Goal: Task Accomplishment & Management: Use online tool/utility

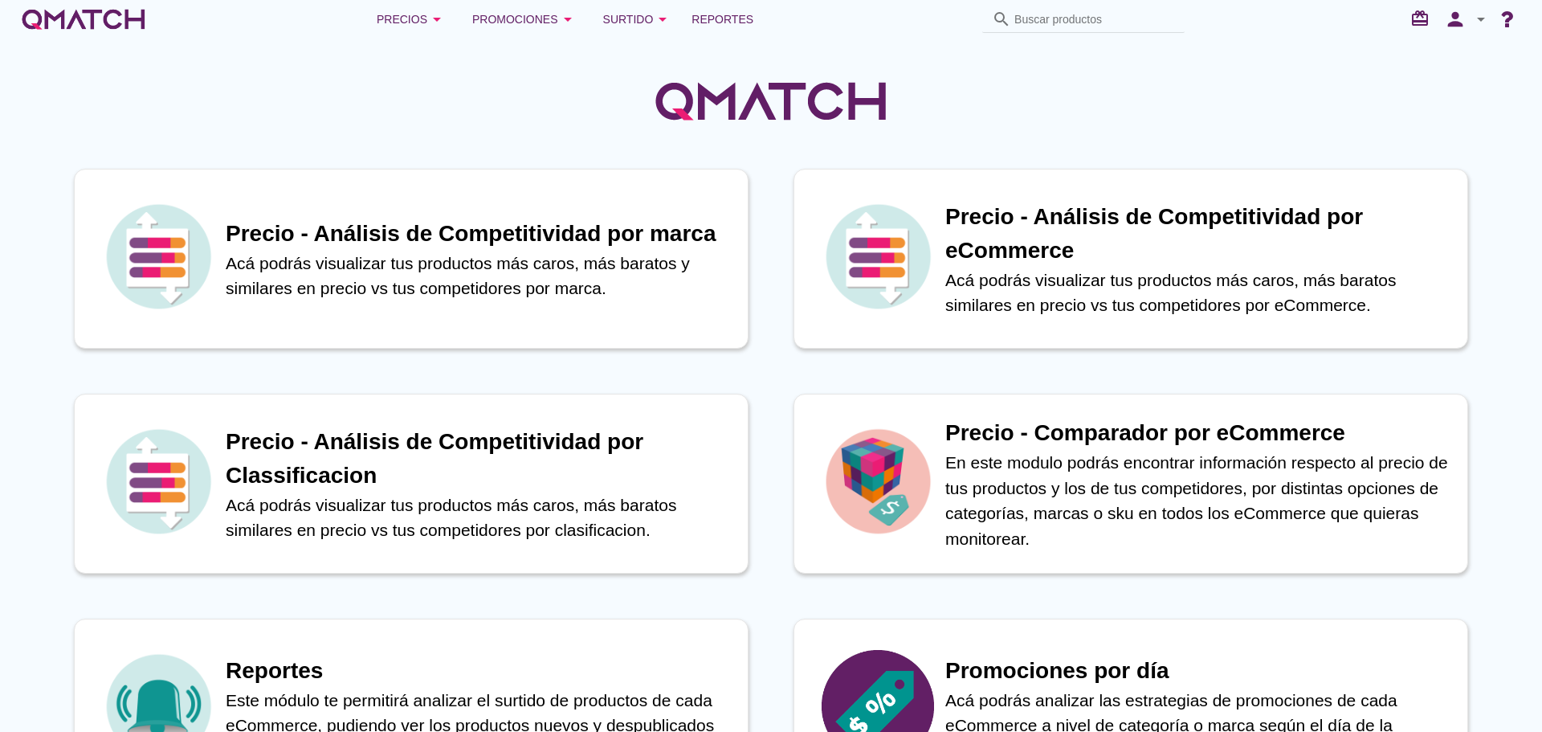
click at [718, 1] on div "Precios arrow_drop_down Promociones arrow_drop_down Surtido arrow_drop_down Rep…" at bounding box center [771, 19] width 1542 height 39
click at [715, 11] on span "Reportes" at bounding box center [722, 19] width 62 height 19
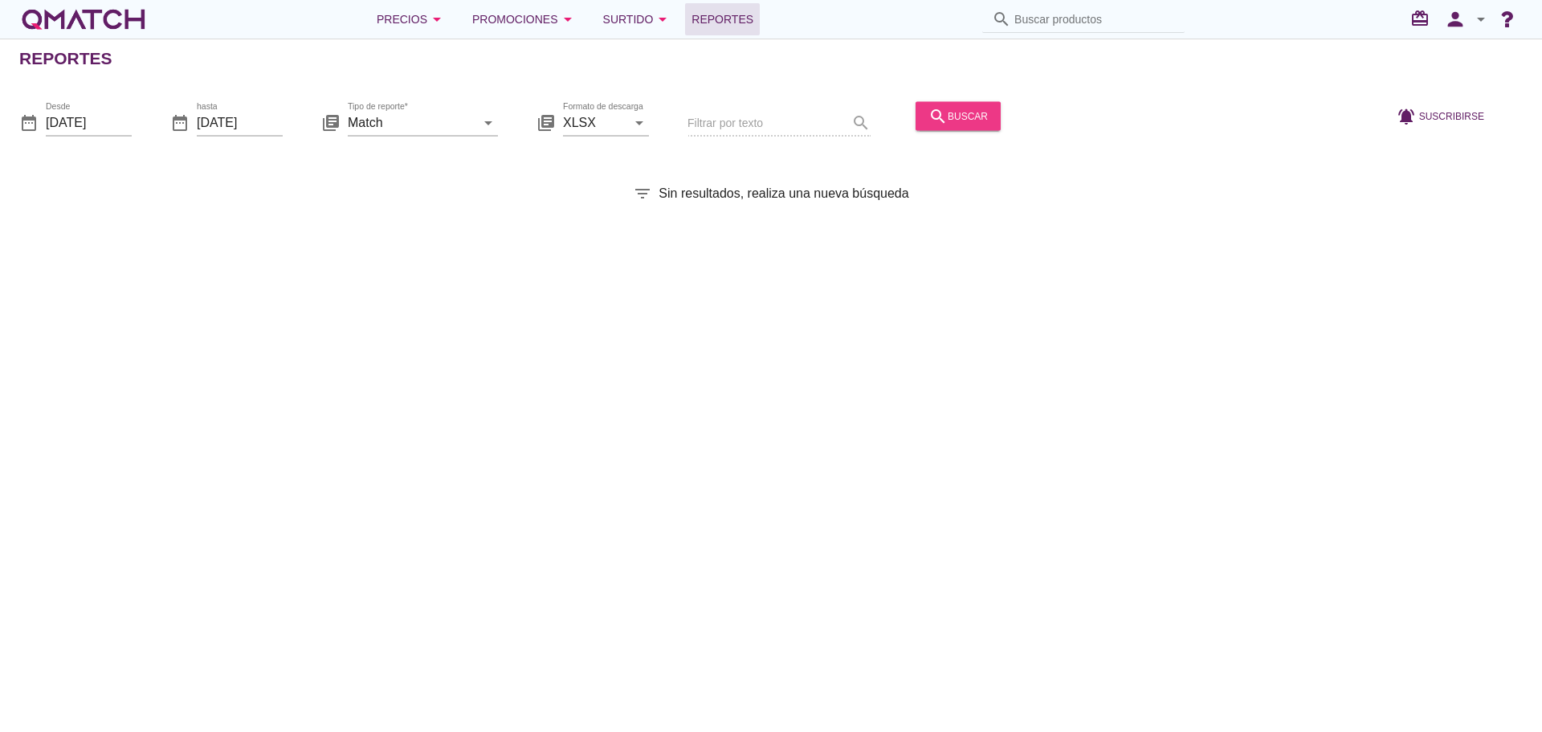
click at [944, 119] on div "search buscar" at bounding box center [957, 115] width 59 height 19
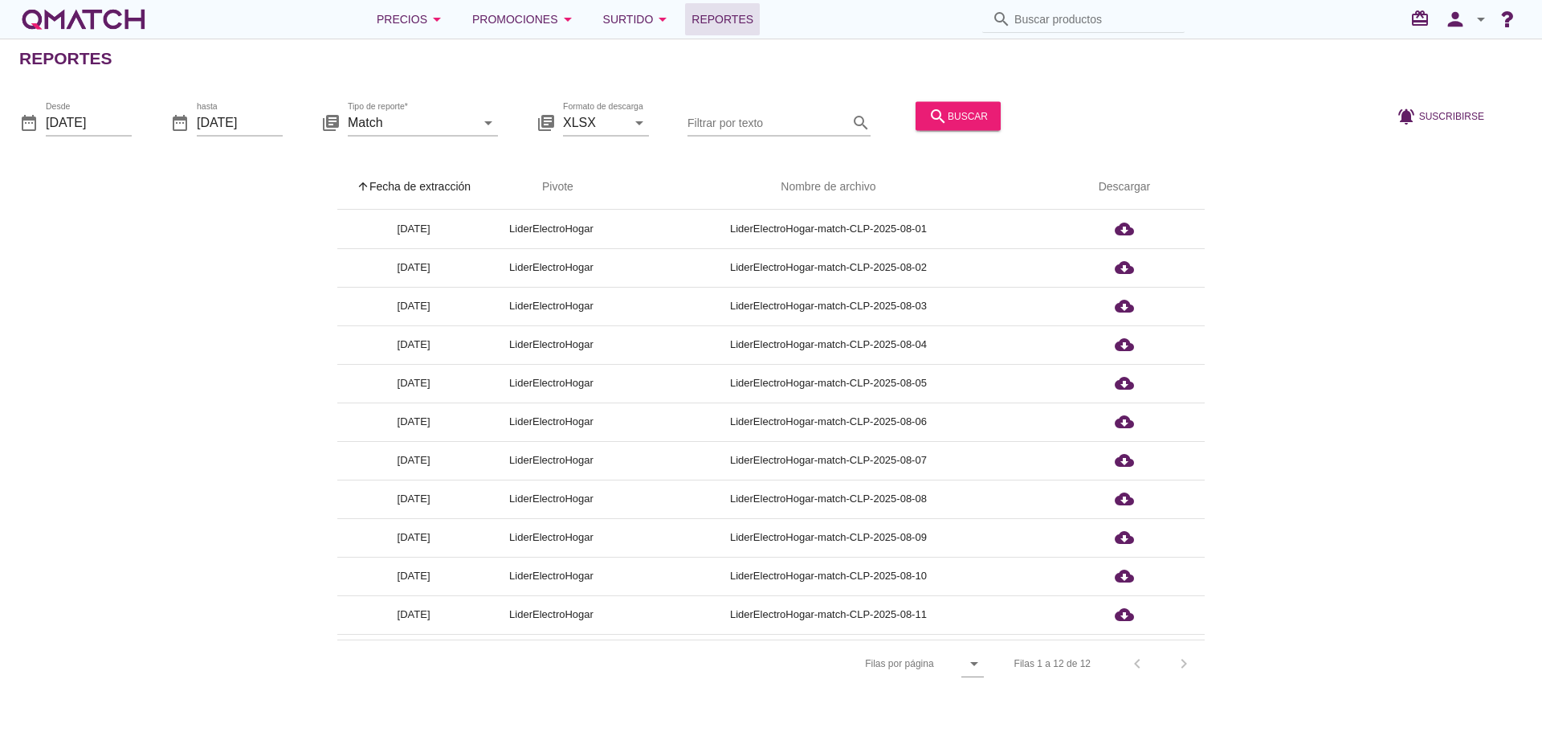
click at [431, 182] on th "arrow_upward Fecha de extracción" at bounding box center [413, 187] width 153 height 45
click at [432, 122] on input "Match" at bounding box center [412, 122] width 128 height 26
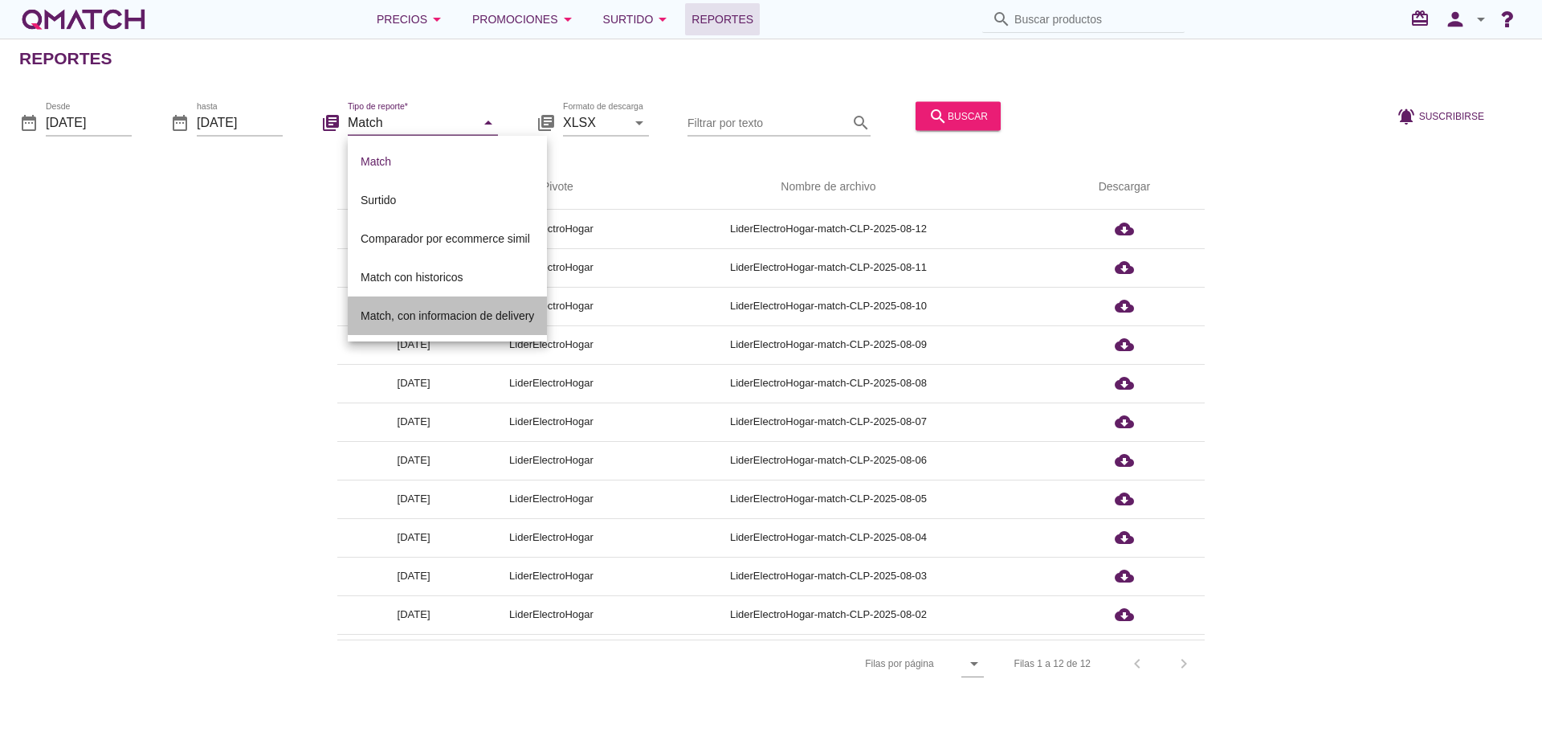
click at [452, 304] on div "Match, con informacion de delivery" at bounding box center [447, 315] width 173 height 39
type input "Match, con informacion de delivery"
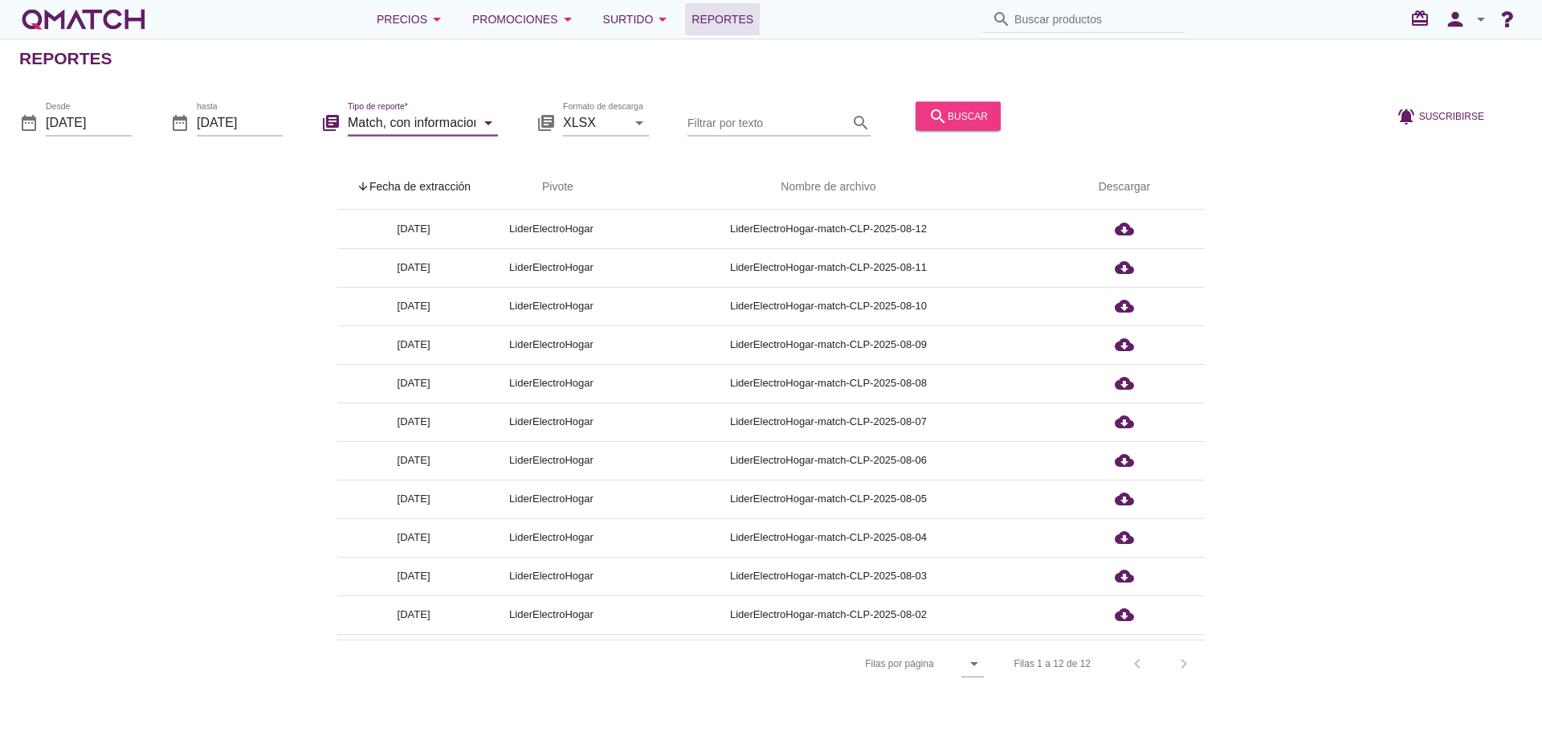
click at [947, 104] on button "search buscar" at bounding box center [957, 115] width 85 height 29
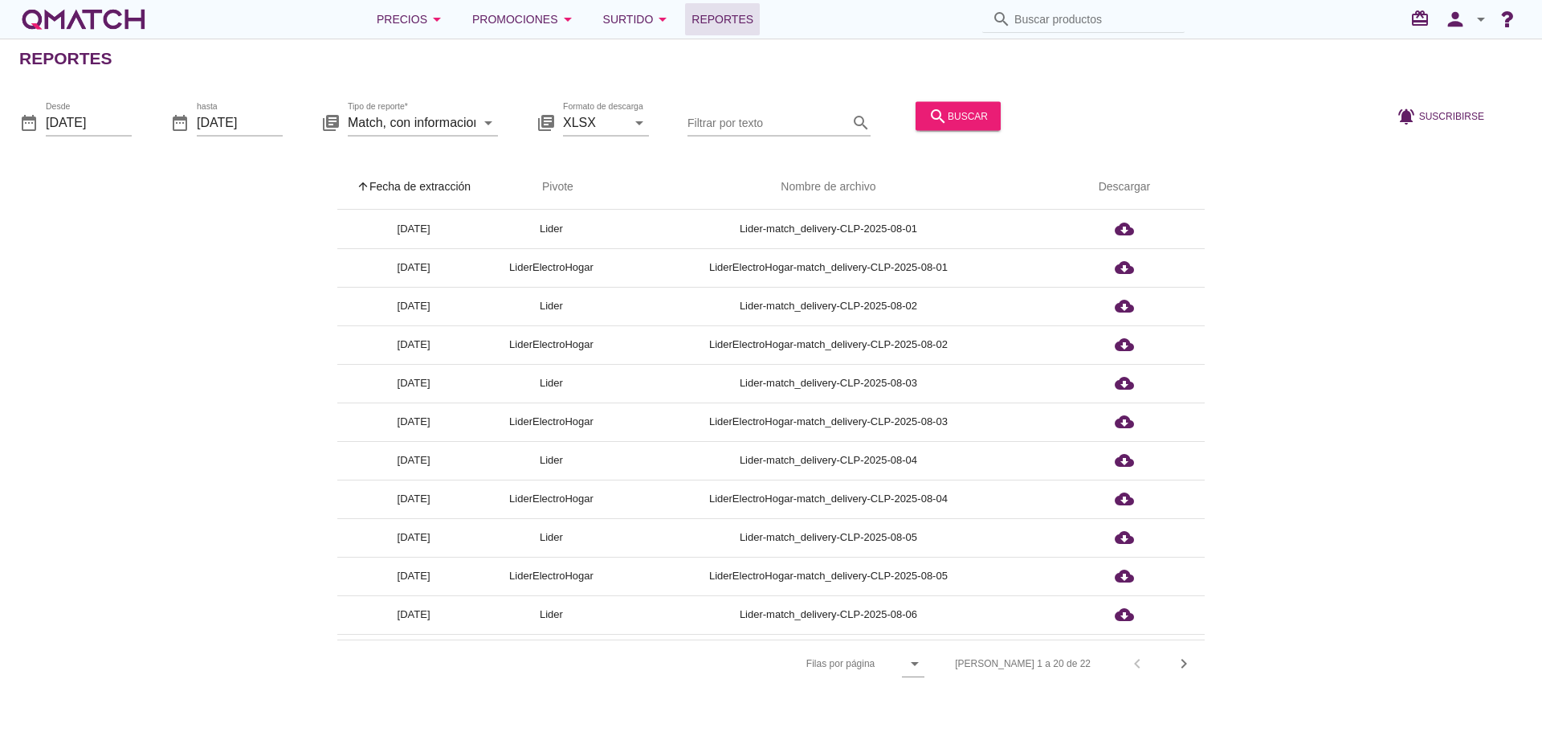
click at [413, 191] on th "arrow_upward Fecha de extracción" at bounding box center [413, 187] width 153 height 45
click at [440, 12] on icon "arrow_drop_down" at bounding box center [436, 19] width 19 height 19
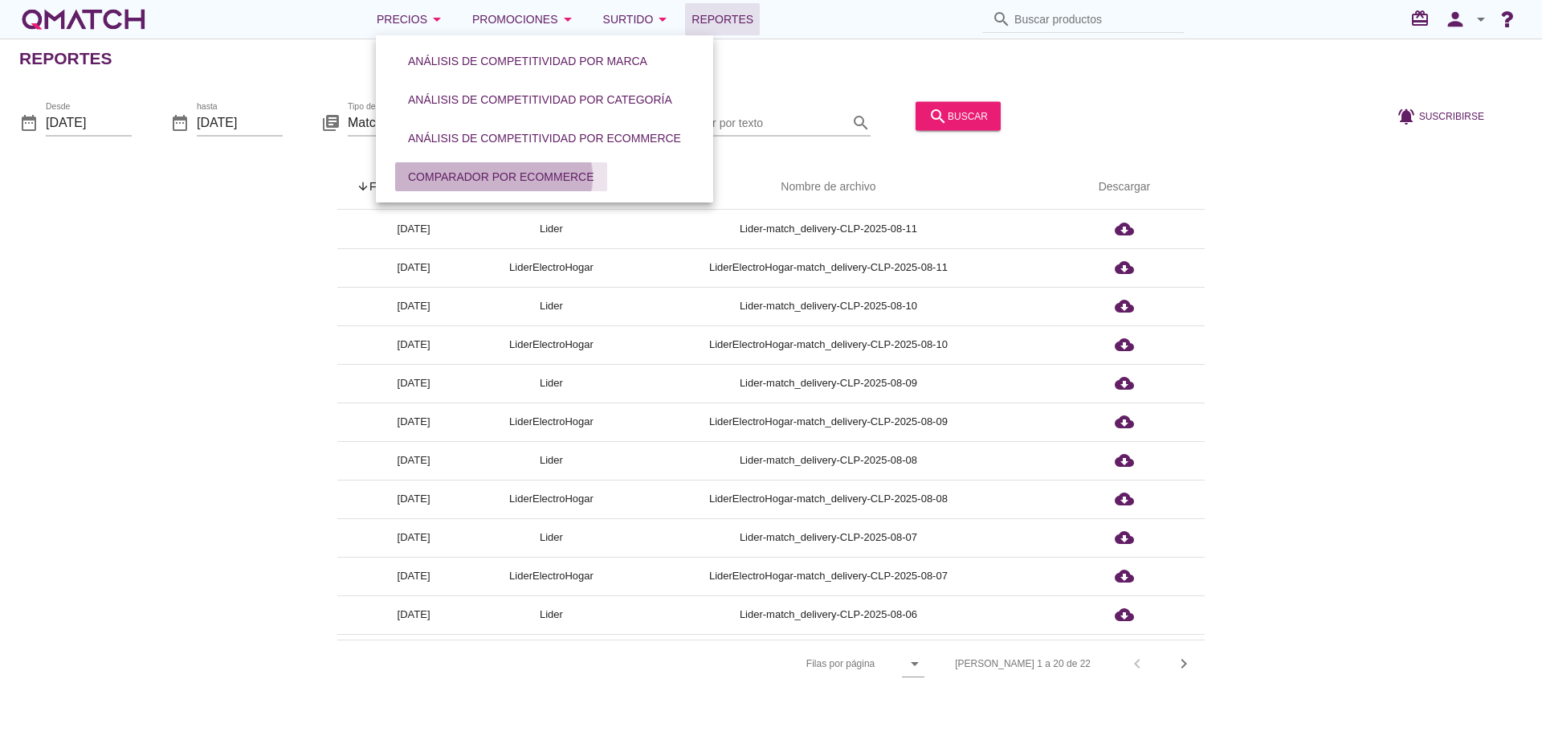
click at [526, 176] on div "Comparador por eCommerce" at bounding box center [501, 177] width 186 height 17
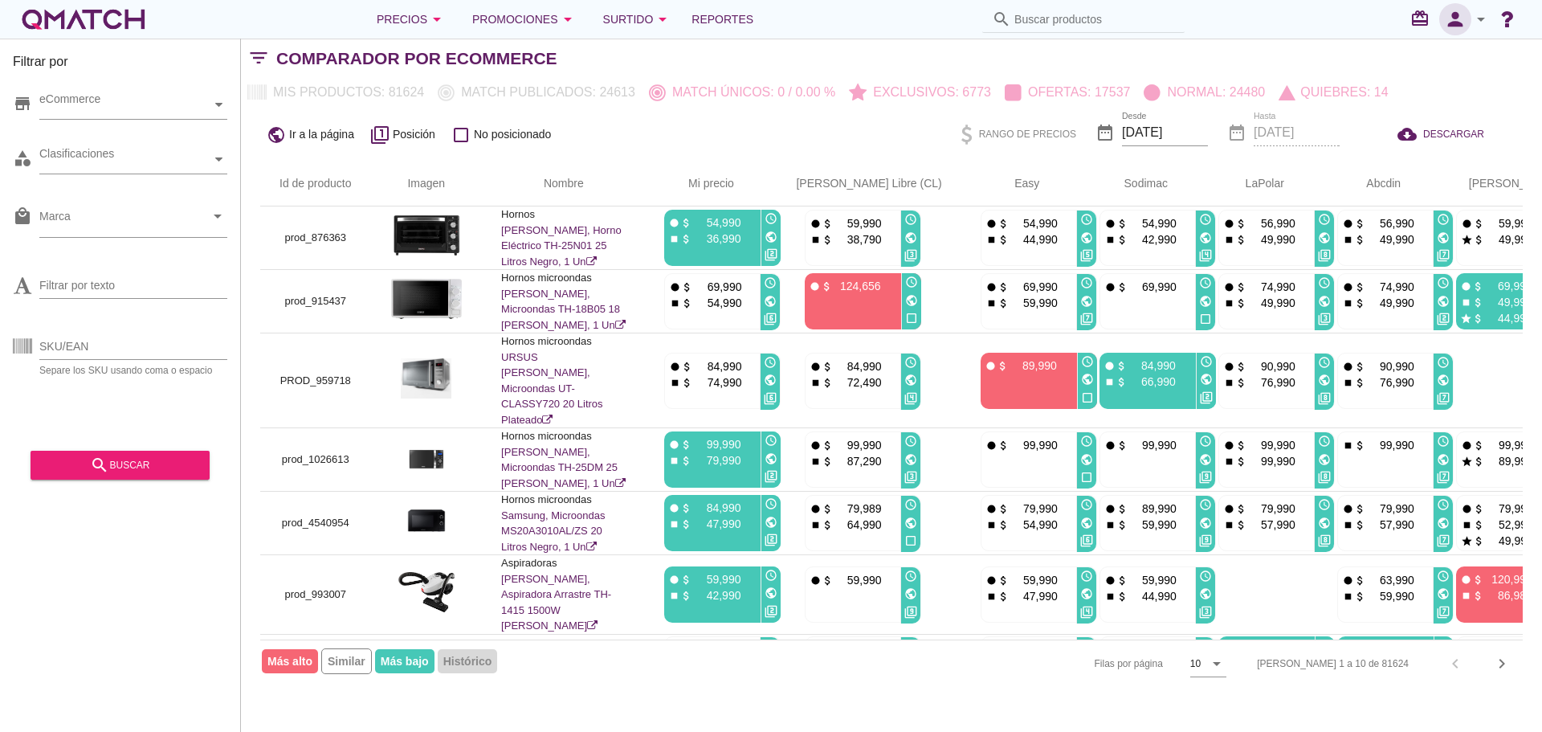
click at [1462, 22] on icon "person" at bounding box center [1455, 19] width 32 height 22
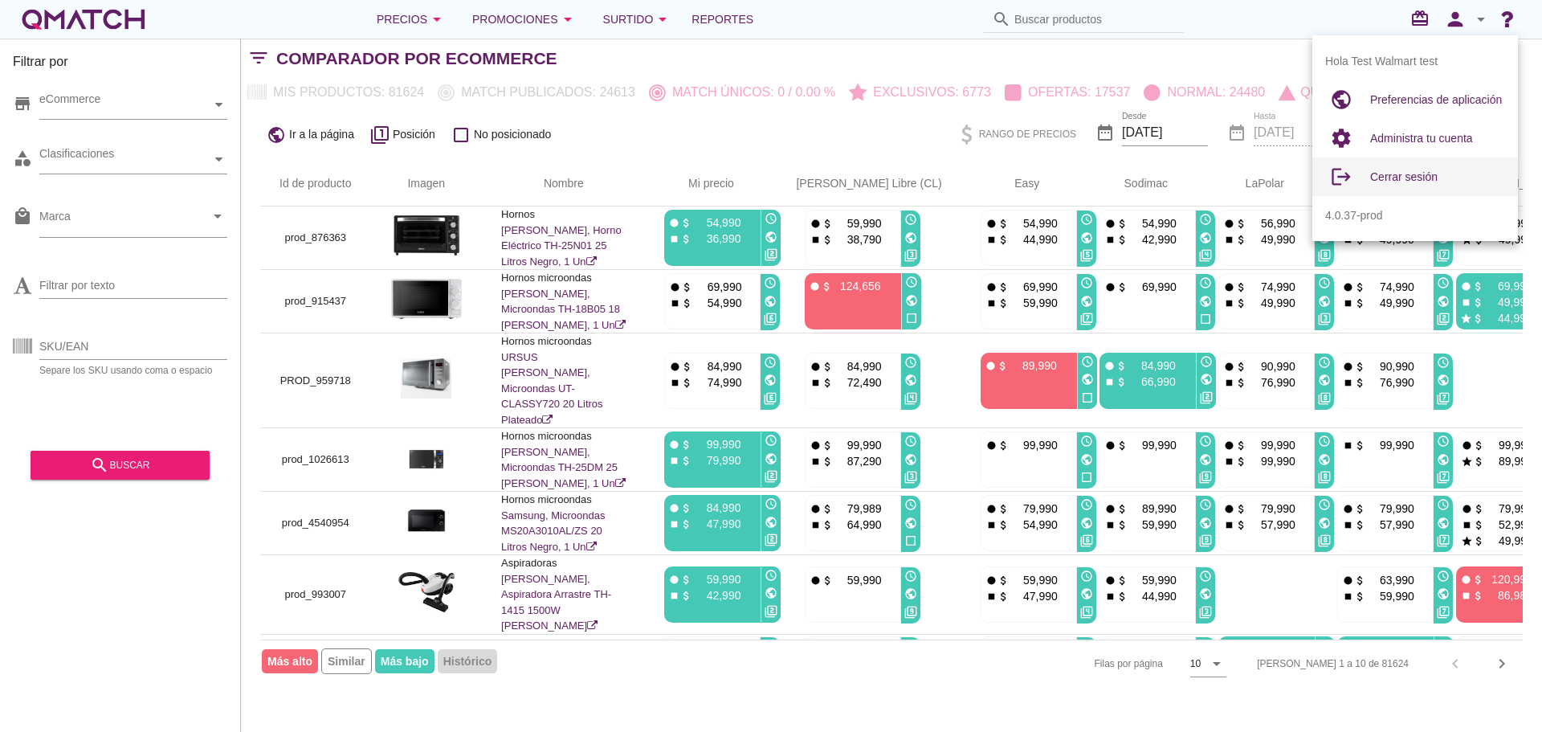
click at [1405, 174] on span "Cerrar sesión" at bounding box center [1403, 176] width 67 height 13
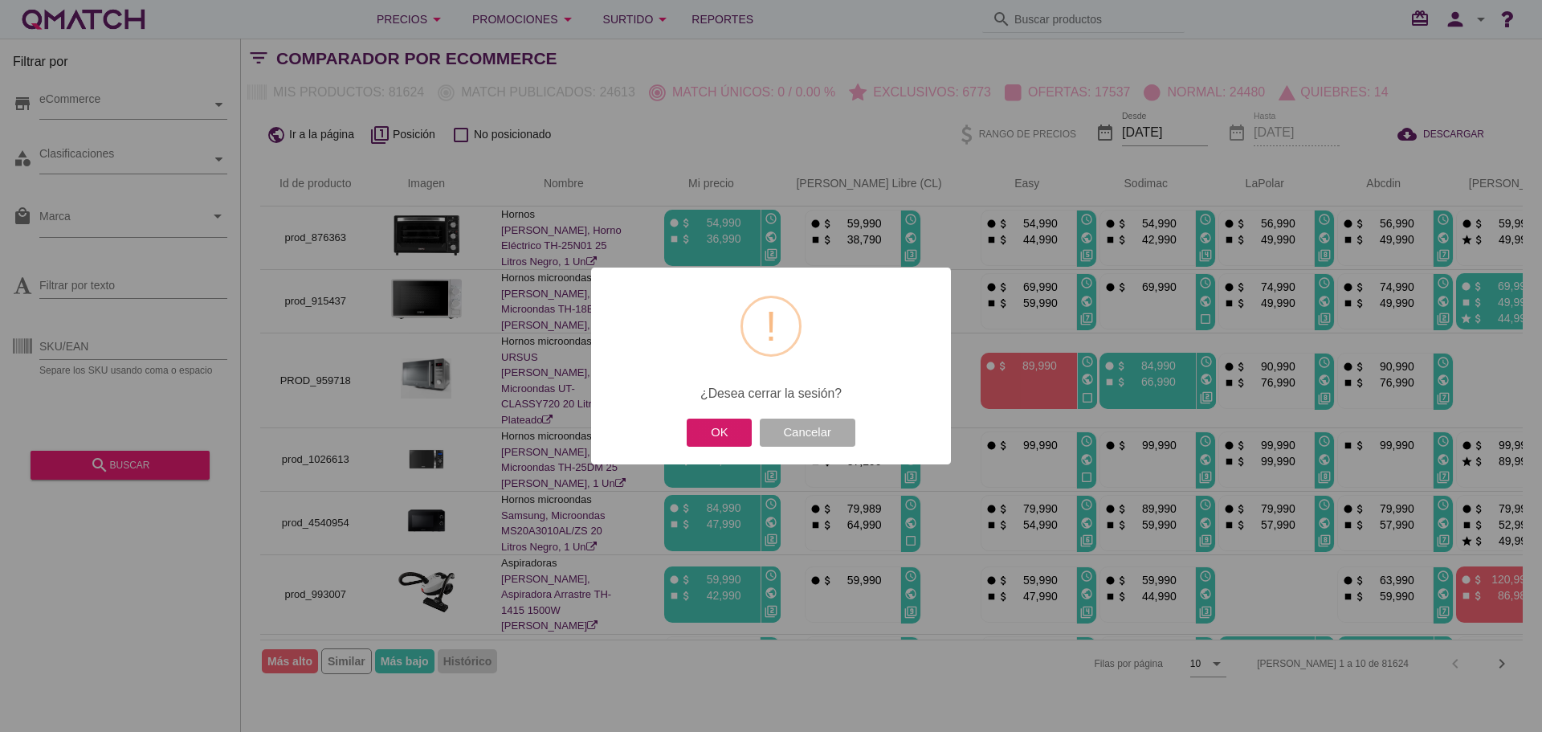
click at [724, 425] on button "OK" at bounding box center [719, 432] width 65 height 28
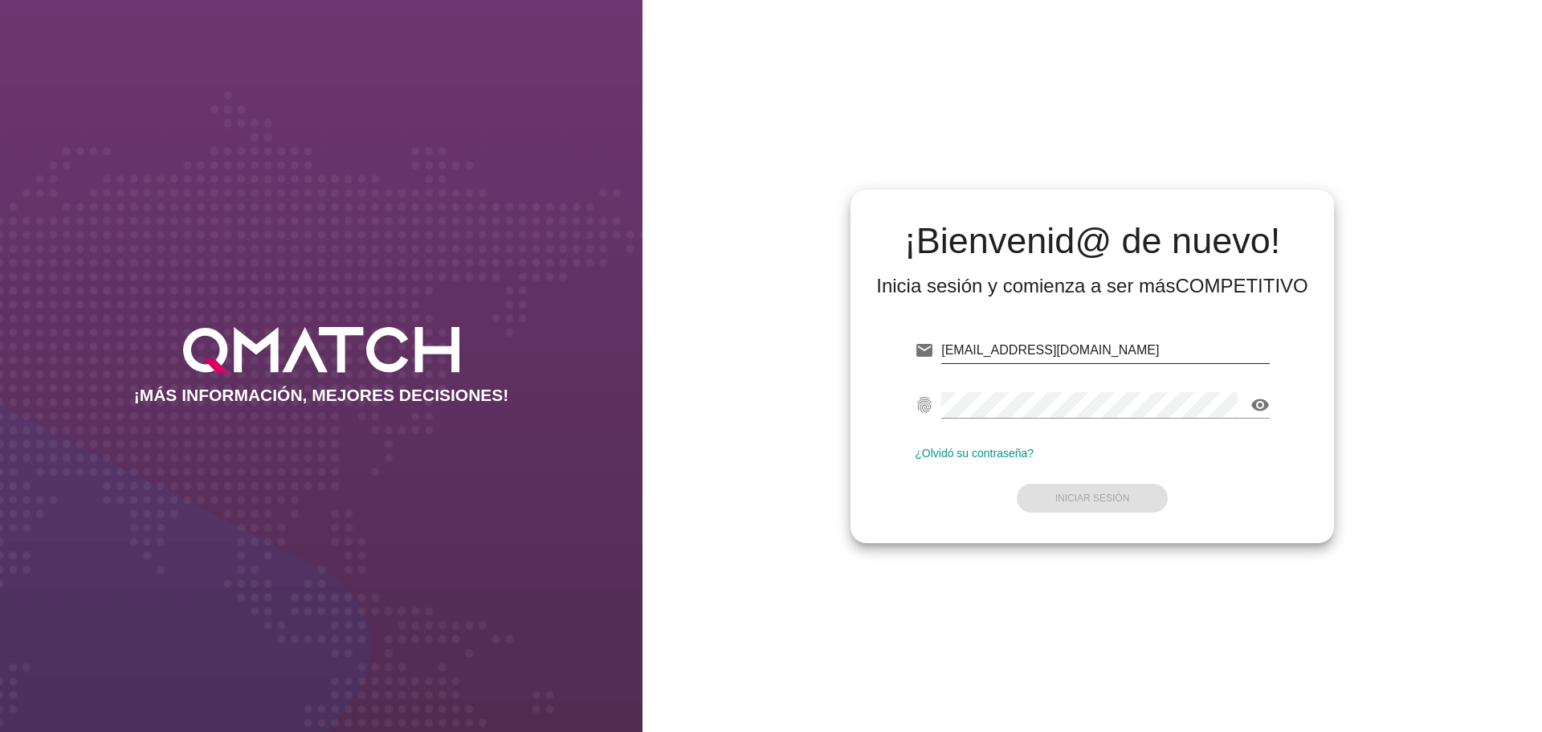
click at [1198, 354] on input "[EMAIL_ADDRESS][DOMAIN_NAME]" at bounding box center [1105, 350] width 328 height 26
type input "[EMAIL_ADDRESS][DOMAIN_NAME]"
click at [1078, 491] on button "Iniciar Sesión" at bounding box center [1093, 497] width 152 height 29
